Goal: Participate in discussion: Engage in conversation with other users on a specific topic

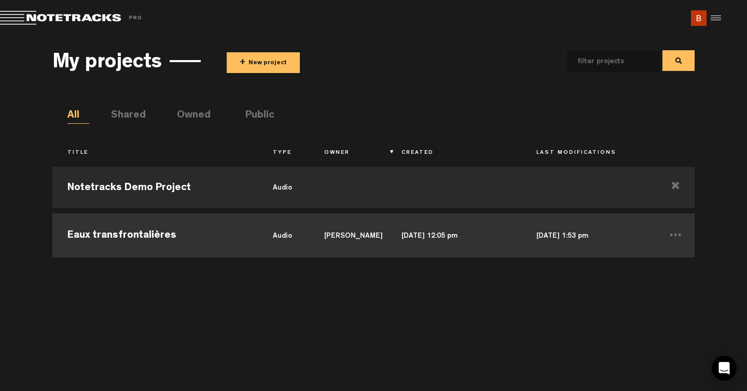
click at [161, 235] on td "Eaux transfrontalières" at bounding box center [154, 234] width 205 height 47
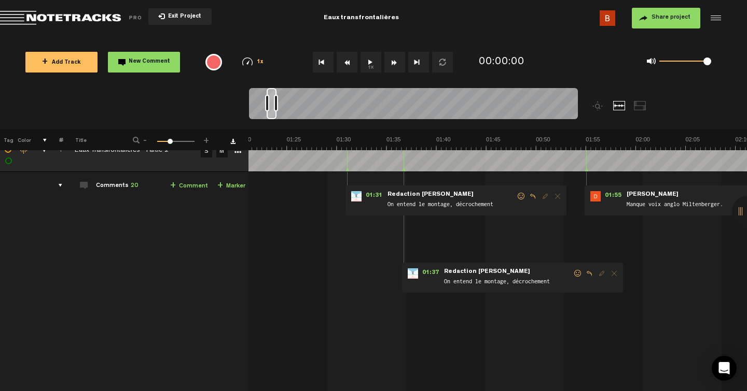
scroll to position [18, 4]
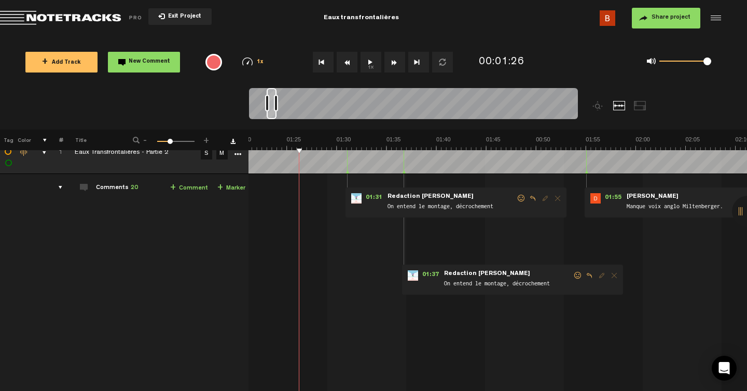
click at [206, 155] on link "S" at bounding box center [206, 153] width 11 height 11
click at [372, 62] on button "1x" at bounding box center [370, 62] width 21 height 21
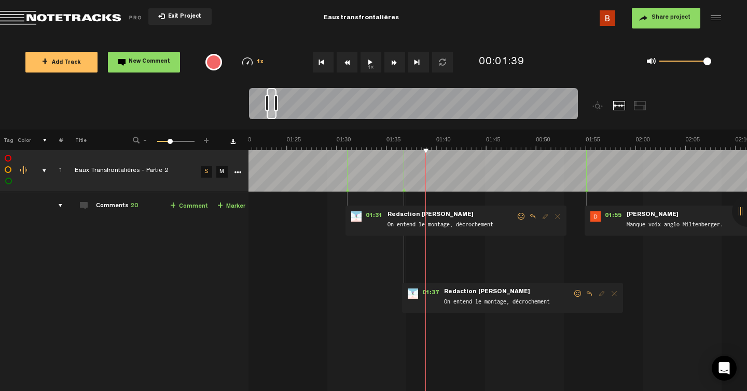
click at [402, 291] on div "01:37 - • Redaction [PERSON_NAME]: "On entend le montage, décrochement" Redacti…" at bounding box center [512, 298] width 221 height 30
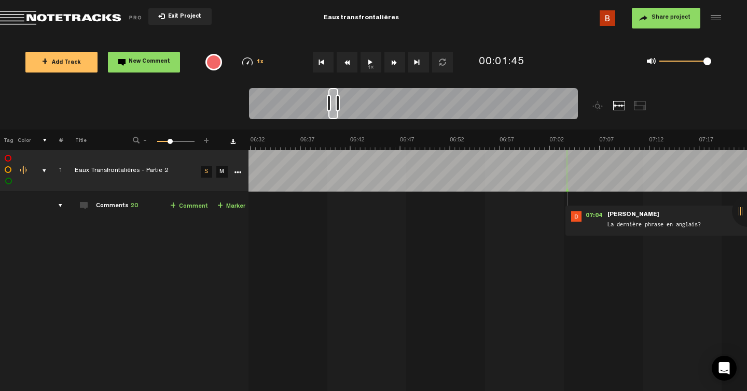
scroll to position [0, 3884]
click at [37, 168] on div "comments, stamps & drawings" at bounding box center [40, 171] width 16 height 10
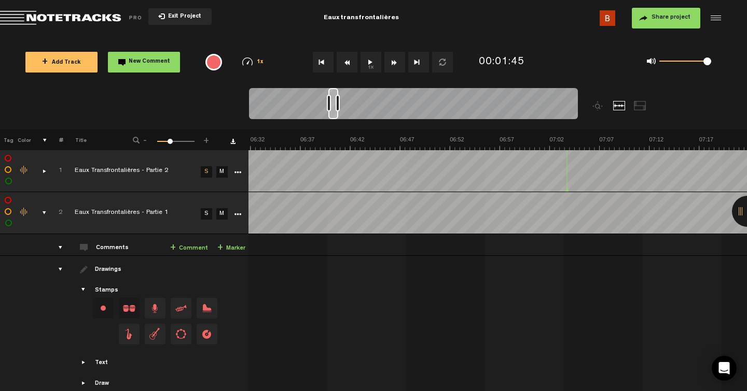
click at [201, 175] on link "S" at bounding box center [206, 171] width 11 height 11
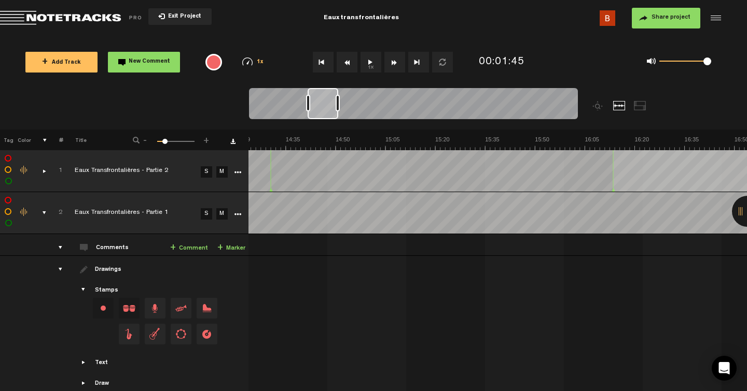
scroll to position [0, 0]
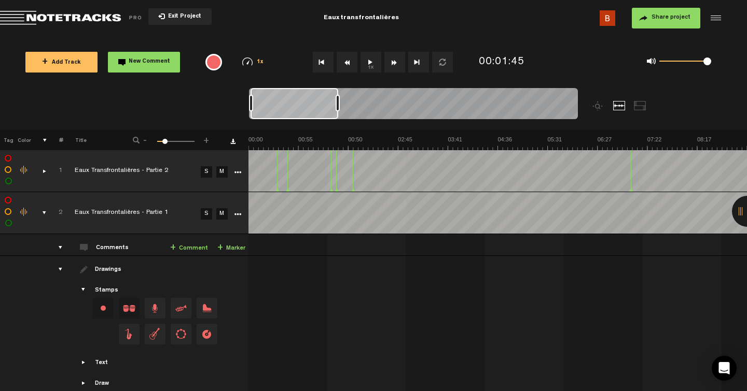
drag, startPoint x: 327, startPoint y: 104, endPoint x: 187, endPoint y: 104, distance: 139.5
click at [187, 104] on nt-zoom-navigation-bar at bounding box center [373, 108] width 747 height 41
click at [202, 215] on link "S" at bounding box center [206, 213] width 11 height 11
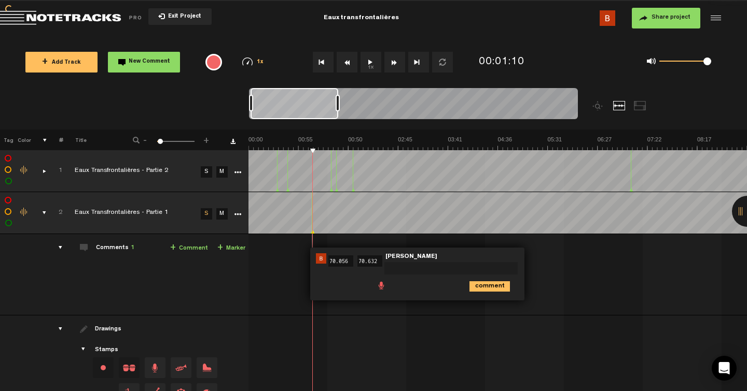
click at [316, 263] on img at bounding box center [321, 259] width 10 height 10
click at [316, 258] on img at bounding box center [321, 259] width 10 height 10
click at [272, 277] on div "01:10 70.056 - 01:10 70.632 • [PERSON_NAME]: "" [PERSON_NAME] comment" at bounding box center [498, 279] width 497 height 73
click at [525, 283] on div "01:10 70.056 - 01:10 70.632 • [PERSON_NAME]: "" [PERSON_NAME] comment" at bounding box center [498, 279] width 497 height 73
click at [484, 286] on icon "comment" at bounding box center [489, 287] width 40 height 10
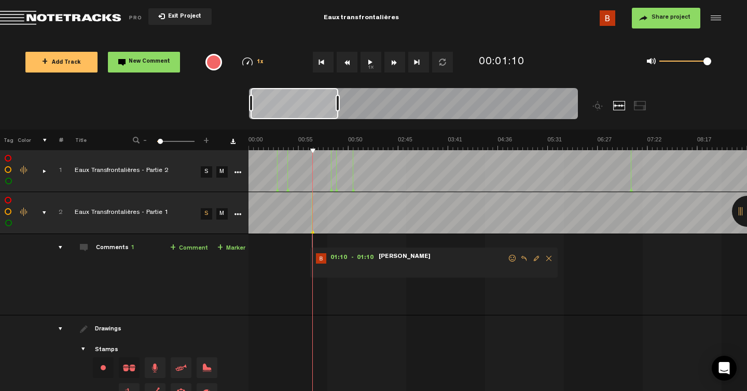
click at [542, 257] on span "Delete comment" at bounding box center [548, 258] width 12 height 7
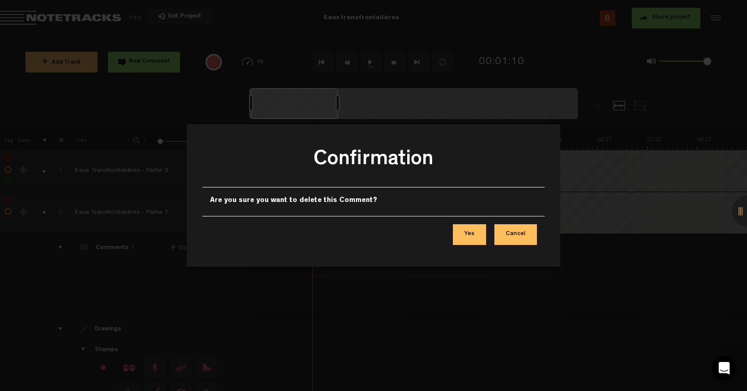
click at [480, 230] on button "Yes" at bounding box center [469, 234] width 33 height 21
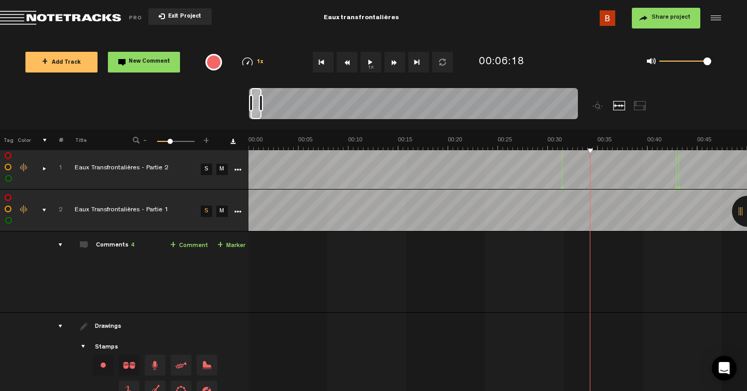
scroll to position [0, 8]
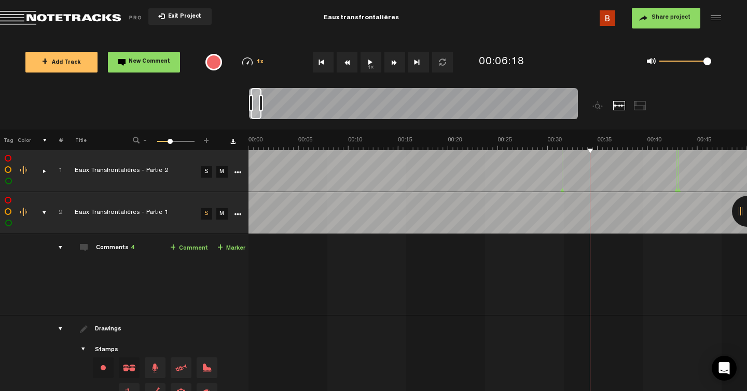
click at [201, 213] on link "S" at bounding box center [206, 213] width 11 height 11
click at [34, 210] on div "comments, stamps & drawings" at bounding box center [40, 213] width 16 height 10
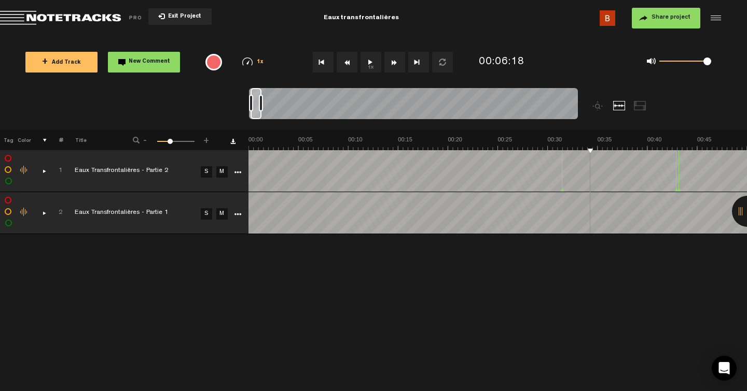
click at [43, 170] on div "comments, stamps & drawings" at bounding box center [40, 171] width 16 height 10
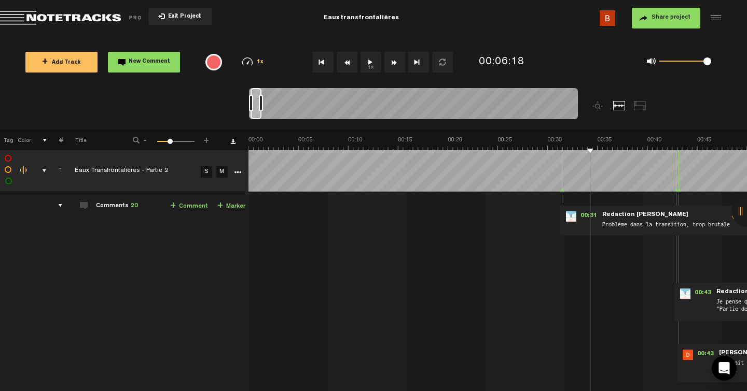
click at [203, 170] on link "S" at bounding box center [206, 171] width 11 height 11
click at [503, 307] on div "00:31 - • Redaction [PERSON_NAME]: "Problème dans la transition, trop brutale" …" at bounding box center [498, 309] width 497 height 216
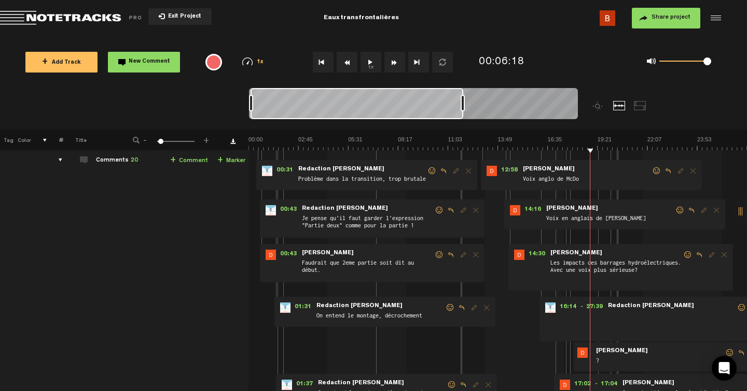
scroll to position [0, 0]
drag, startPoint x: 261, startPoint y: 103, endPoint x: 612, endPoint y: 110, distance: 350.6
click at [612, 110] on div at bounding box center [454, 108] width 411 height 41
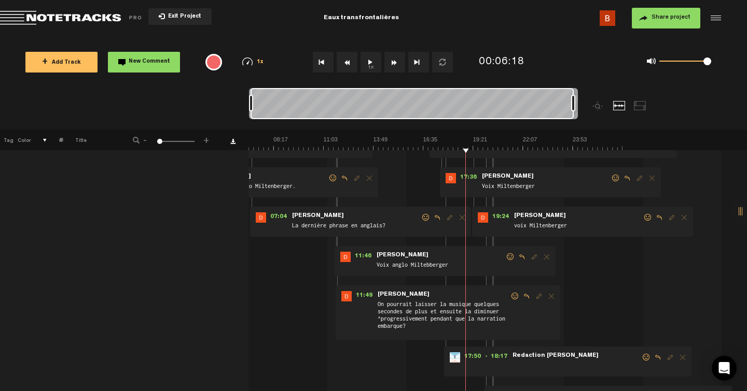
scroll to position [0, 124]
click at [540, 260] on span "Delete comment" at bounding box center [546, 257] width 12 height 7
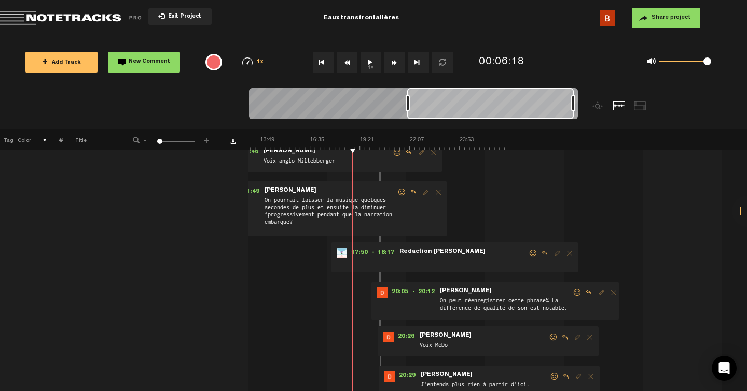
scroll to position [0, 237]
drag, startPoint x: 256, startPoint y: 102, endPoint x: 408, endPoint y: 106, distance: 152.0
click at [408, 106] on div at bounding box center [407, 103] width 4 height 17
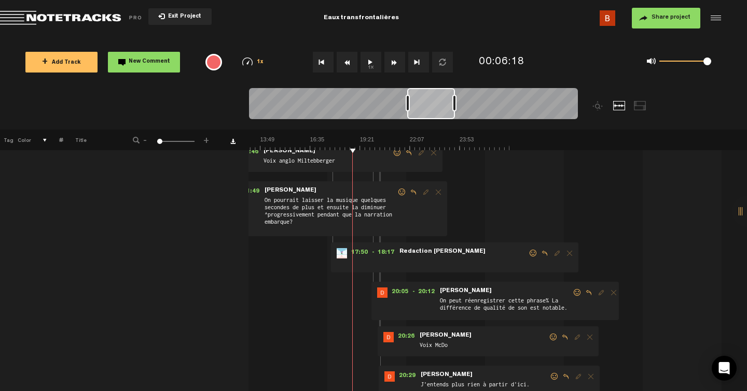
drag, startPoint x: 573, startPoint y: 104, endPoint x: 454, endPoint y: 107, distance: 119.3
click at [454, 107] on div at bounding box center [454, 103] width 4 height 17
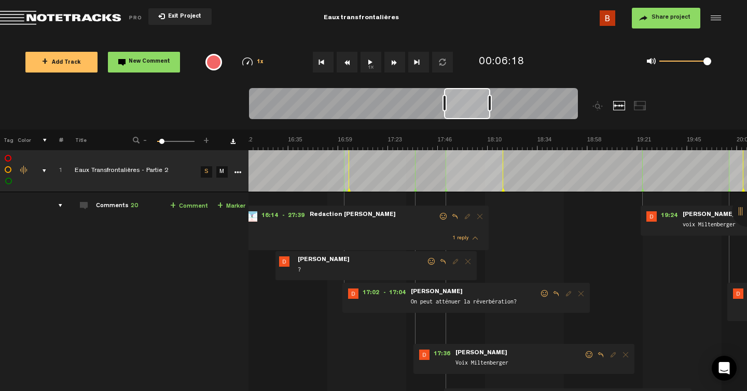
scroll to position [1, 8]
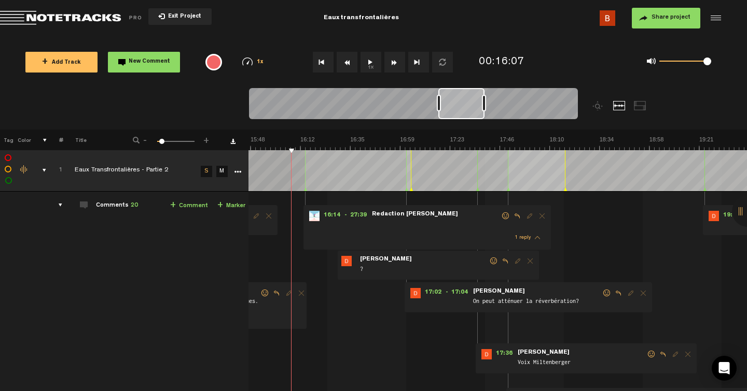
click at [367, 61] on button "1x" at bounding box center [370, 62] width 21 height 21
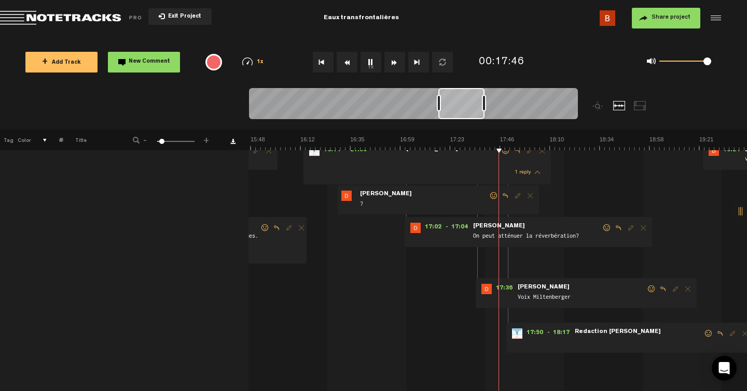
scroll to position [0, 8]
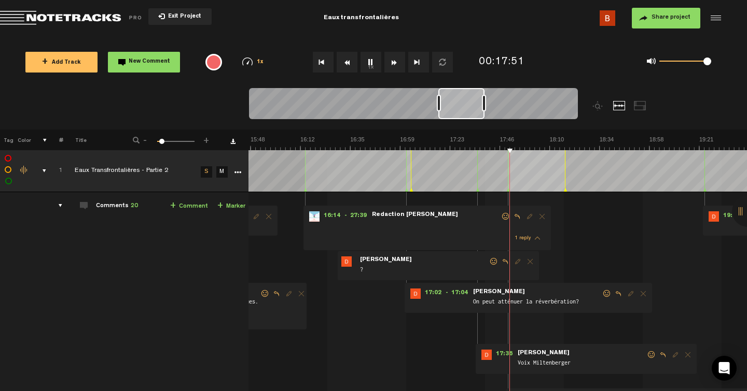
click at [371, 62] on button "1x" at bounding box center [370, 62] width 21 height 21
